Goal: Transaction & Acquisition: Purchase product/service

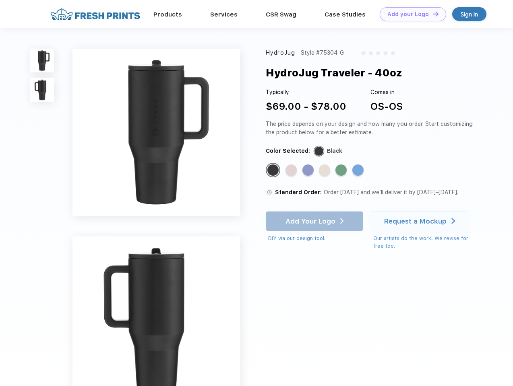
click at [410, 14] on link "Add your Logo Design Tool" at bounding box center [413, 14] width 66 height 14
click at [0, 0] on div "Design Tool" at bounding box center [0, 0] width 0 height 0
click at [432, 14] on link "Add your Logo Design Tool" at bounding box center [413, 14] width 66 height 14
click at [42, 60] on img at bounding box center [42, 61] width 24 height 24
click at [42, 90] on img at bounding box center [42, 90] width 24 height 24
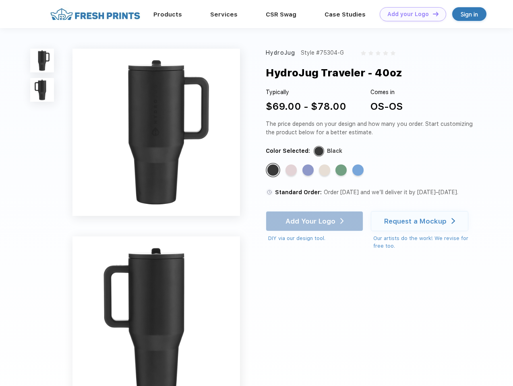
click at [274, 171] on div "Standard Color" at bounding box center [272, 170] width 11 height 11
click at [292, 171] on div "Standard Color" at bounding box center [290, 170] width 11 height 11
click at [309, 171] on div "Standard Color" at bounding box center [307, 170] width 11 height 11
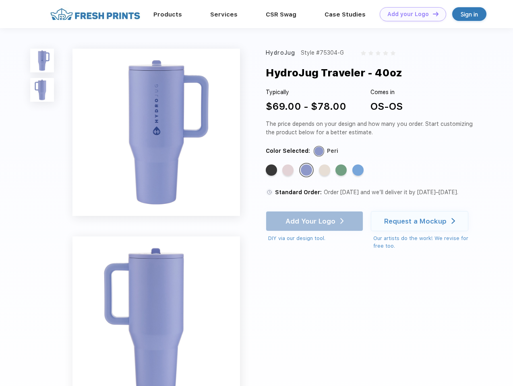
click at [325, 171] on div "Standard Color" at bounding box center [324, 170] width 11 height 11
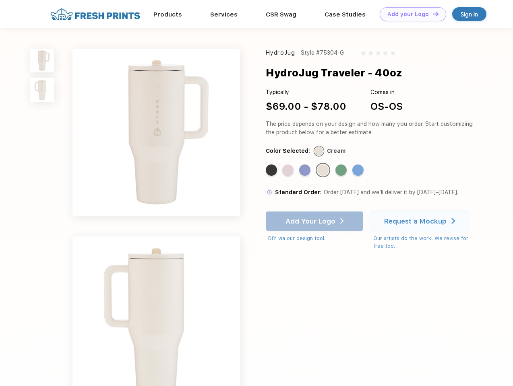
click at [342, 171] on div "Standard Color" at bounding box center [340, 170] width 11 height 11
